Goal: Information Seeking & Learning: Learn about a topic

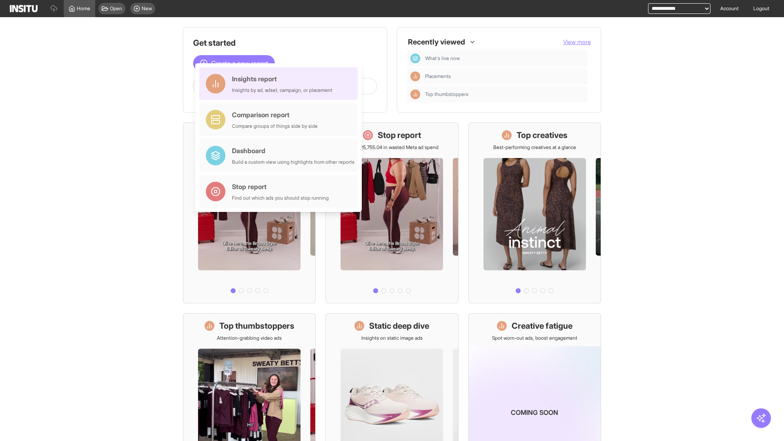
click at [280, 84] on div "Insights report Insights by ad, adset, campaign, or placement" at bounding box center [282, 84] width 100 height 20
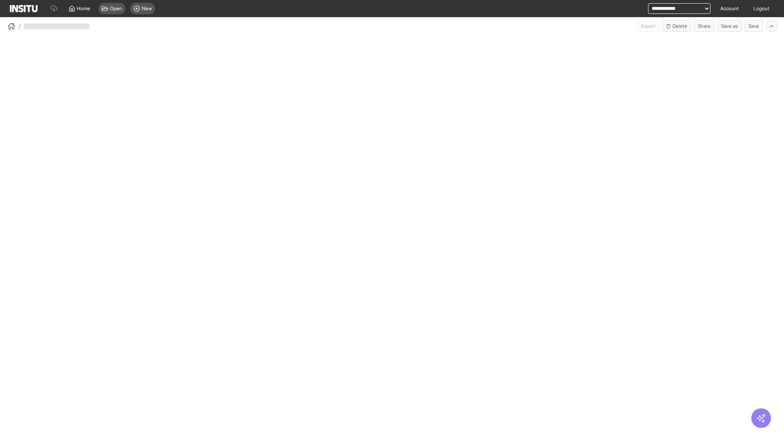
select select "**"
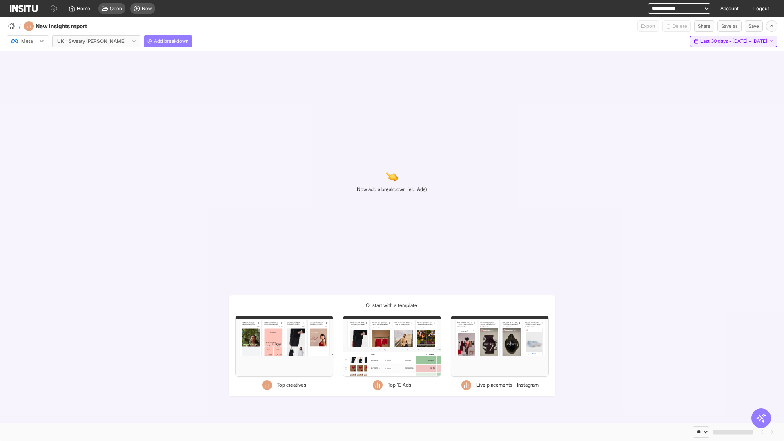
click at [716, 41] on span "Last 30 days - [DATE] - [DATE]" at bounding box center [733, 41] width 67 height 7
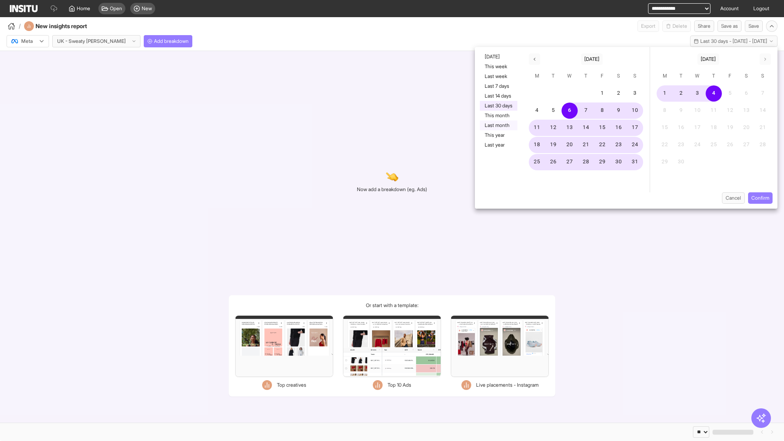
click at [498, 125] on button "Last month" at bounding box center [499, 125] width 38 height 10
